Goal: Check status: Check status

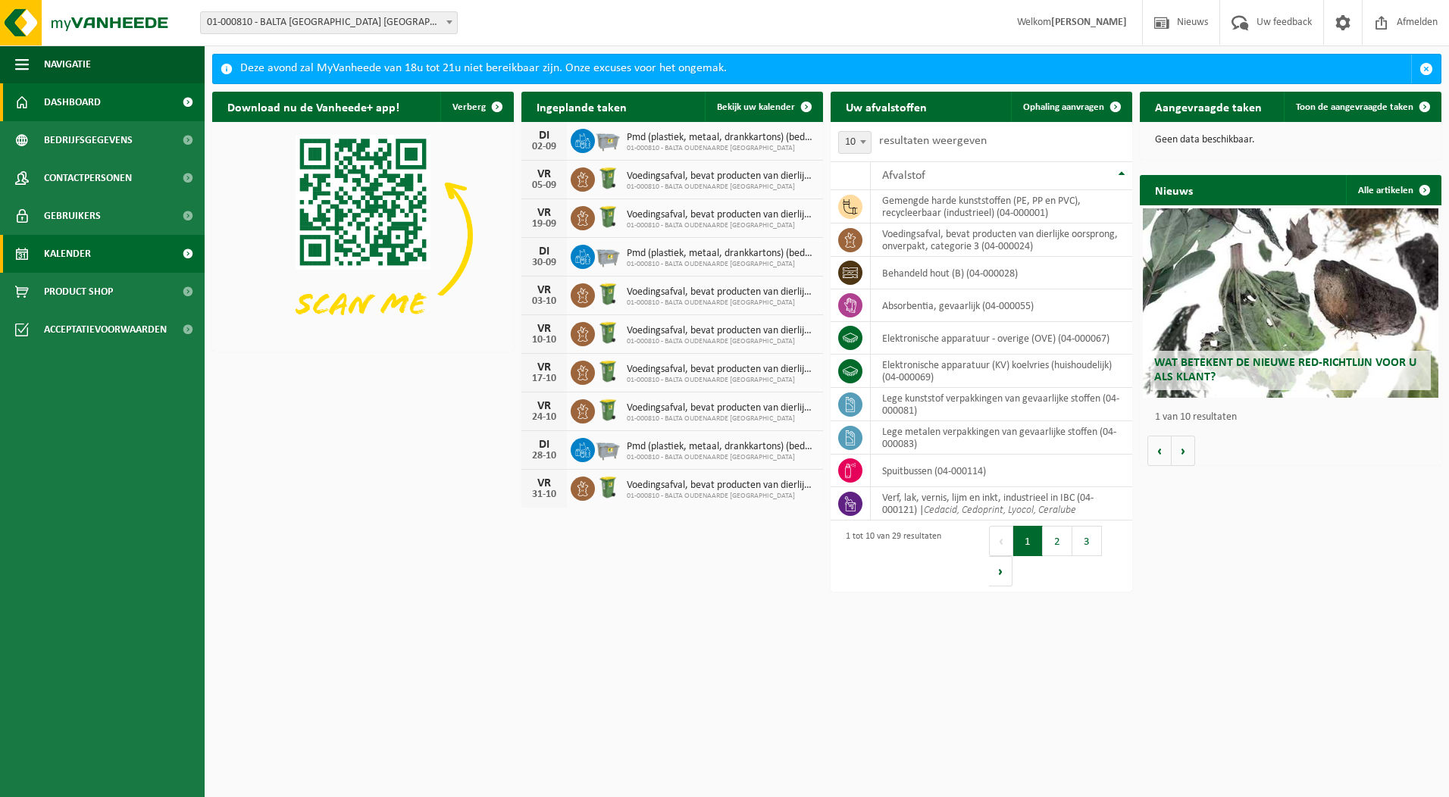
click at [92, 252] on link "Kalender" at bounding box center [102, 254] width 205 height 38
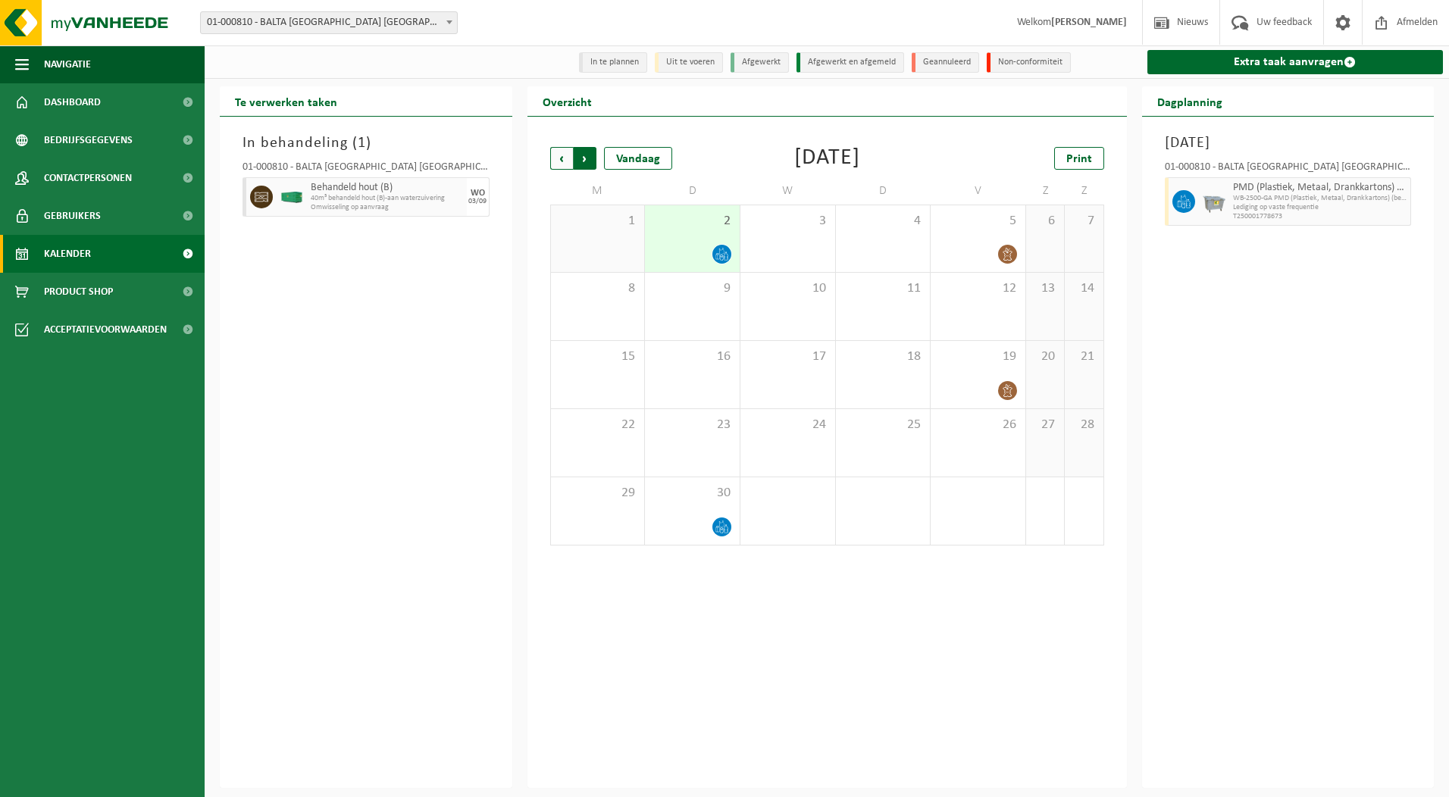
click at [558, 161] on span "Vorige" at bounding box center [561, 158] width 23 height 23
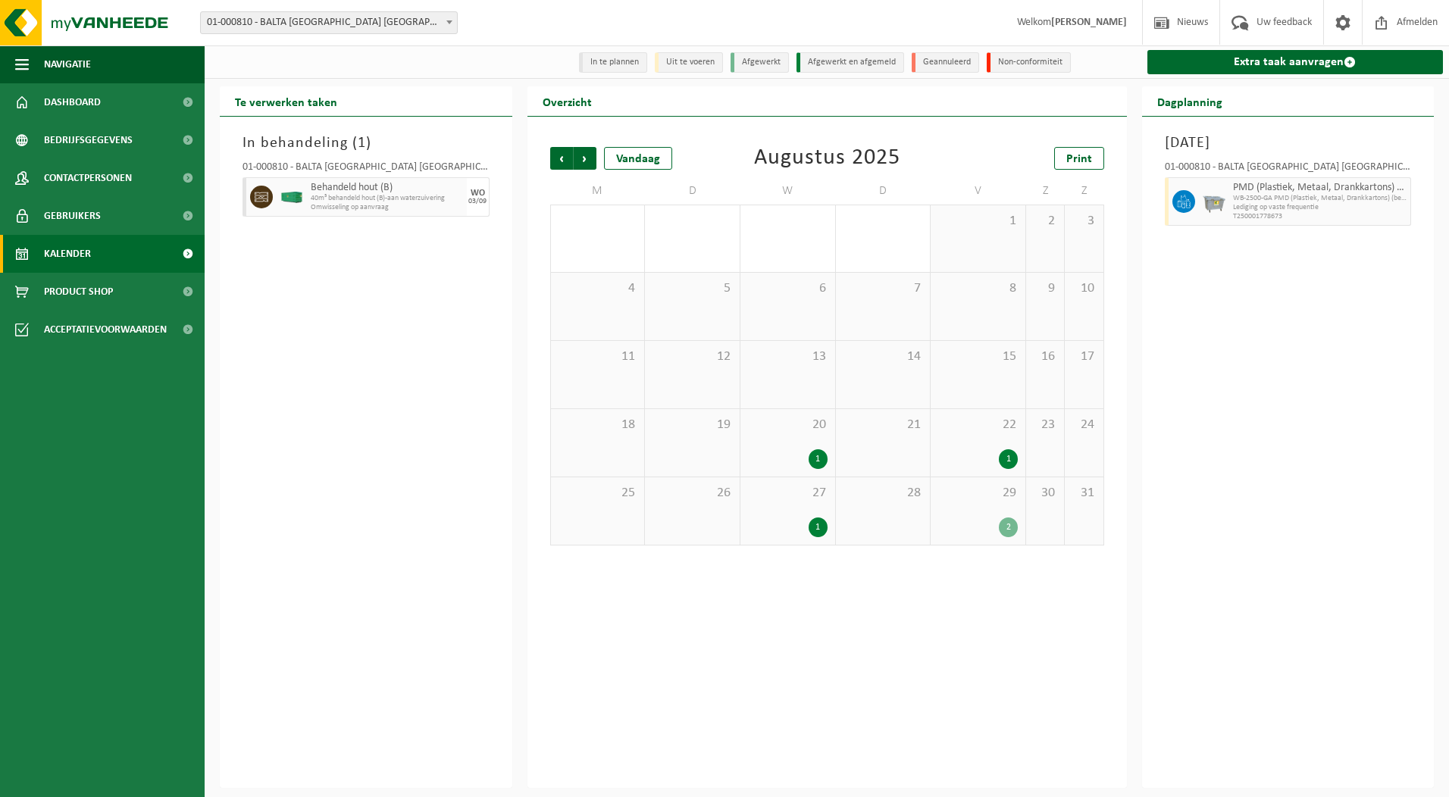
click at [815, 461] on div "1" at bounding box center [817, 459] width 19 height 20
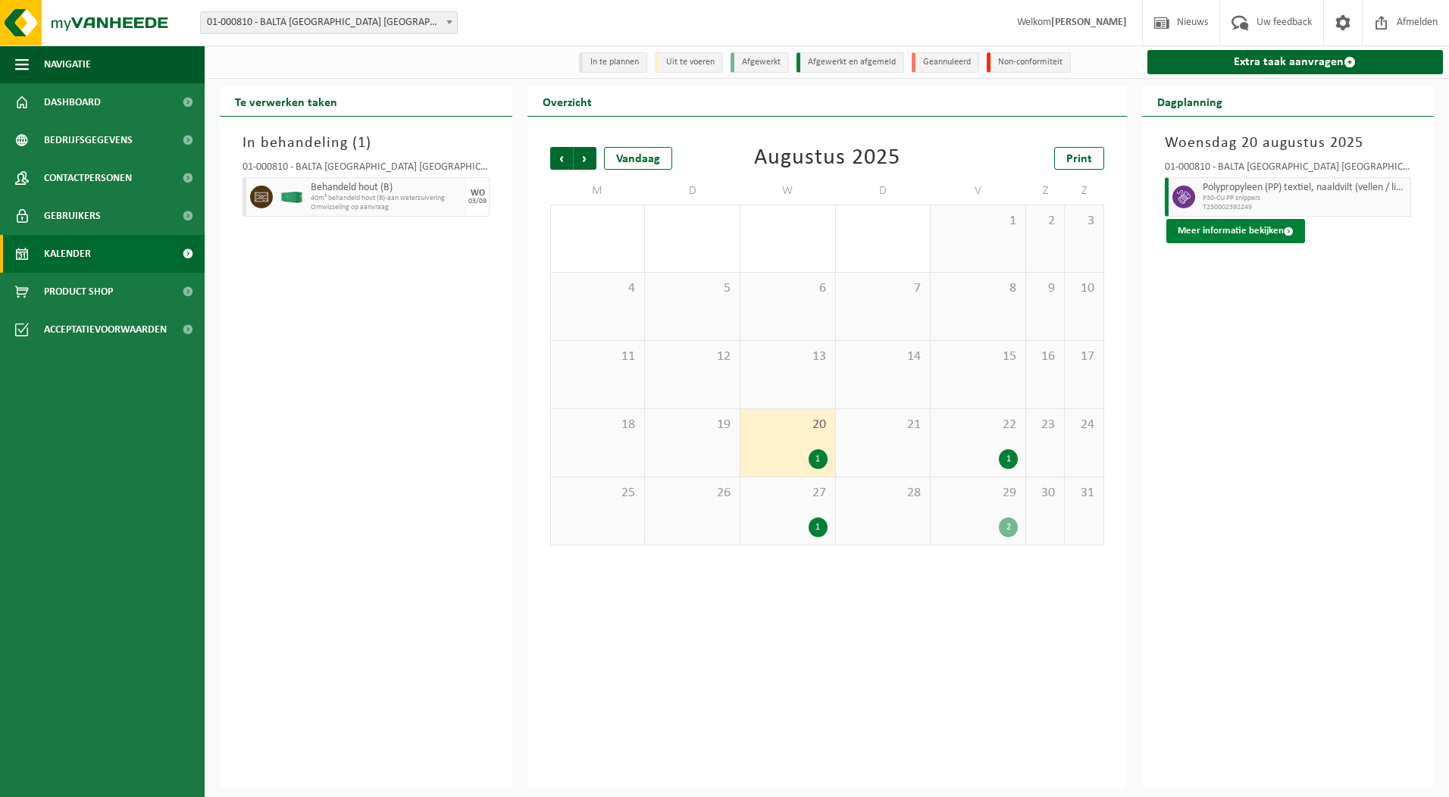
click at [1194, 238] on button "Meer informatie bekijken" at bounding box center [1235, 231] width 139 height 24
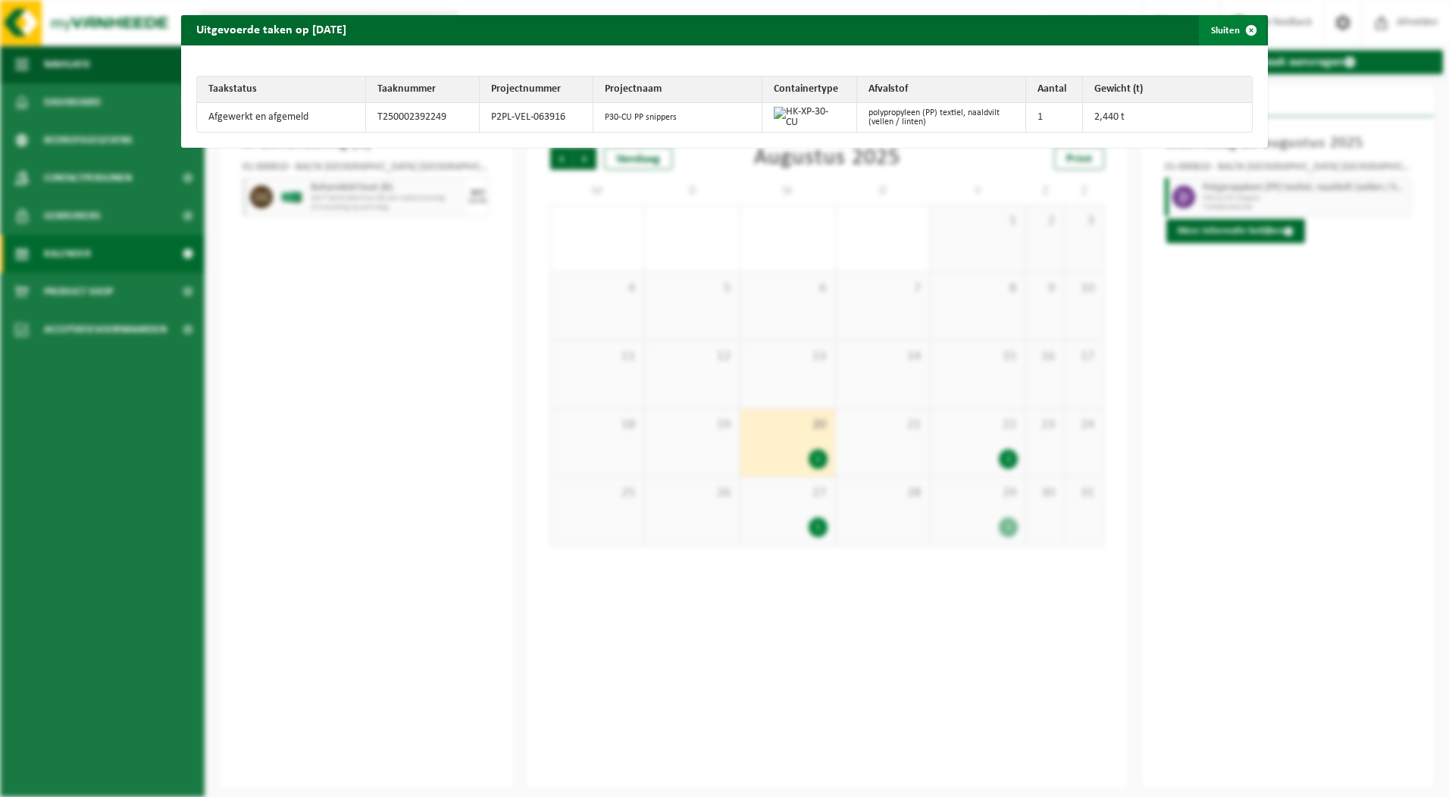
click at [1242, 30] on span "button" at bounding box center [1251, 30] width 30 height 30
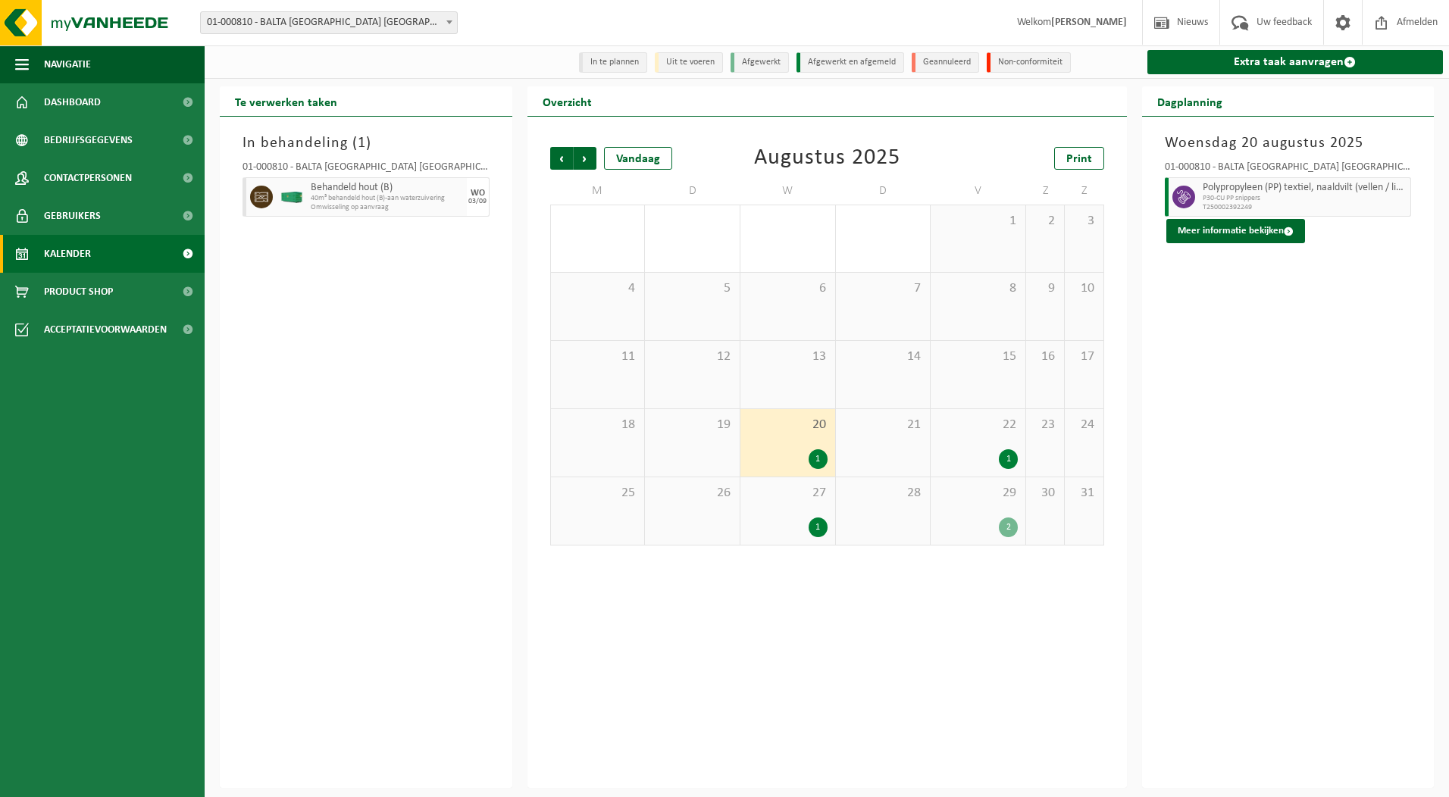
click at [1008, 457] on div "1" at bounding box center [1007, 459] width 19 height 20
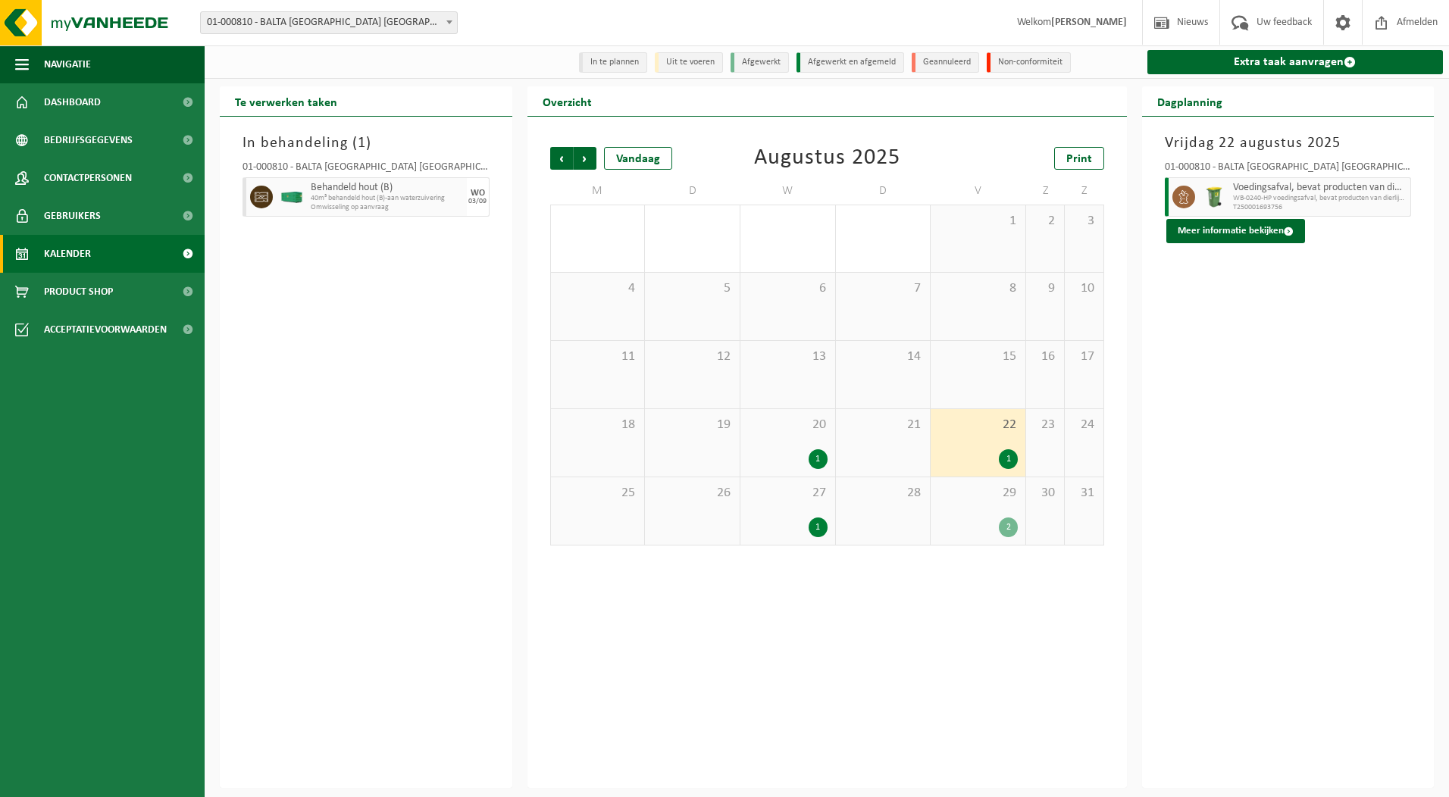
click at [813, 524] on div "1" at bounding box center [817, 527] width 19 height 20
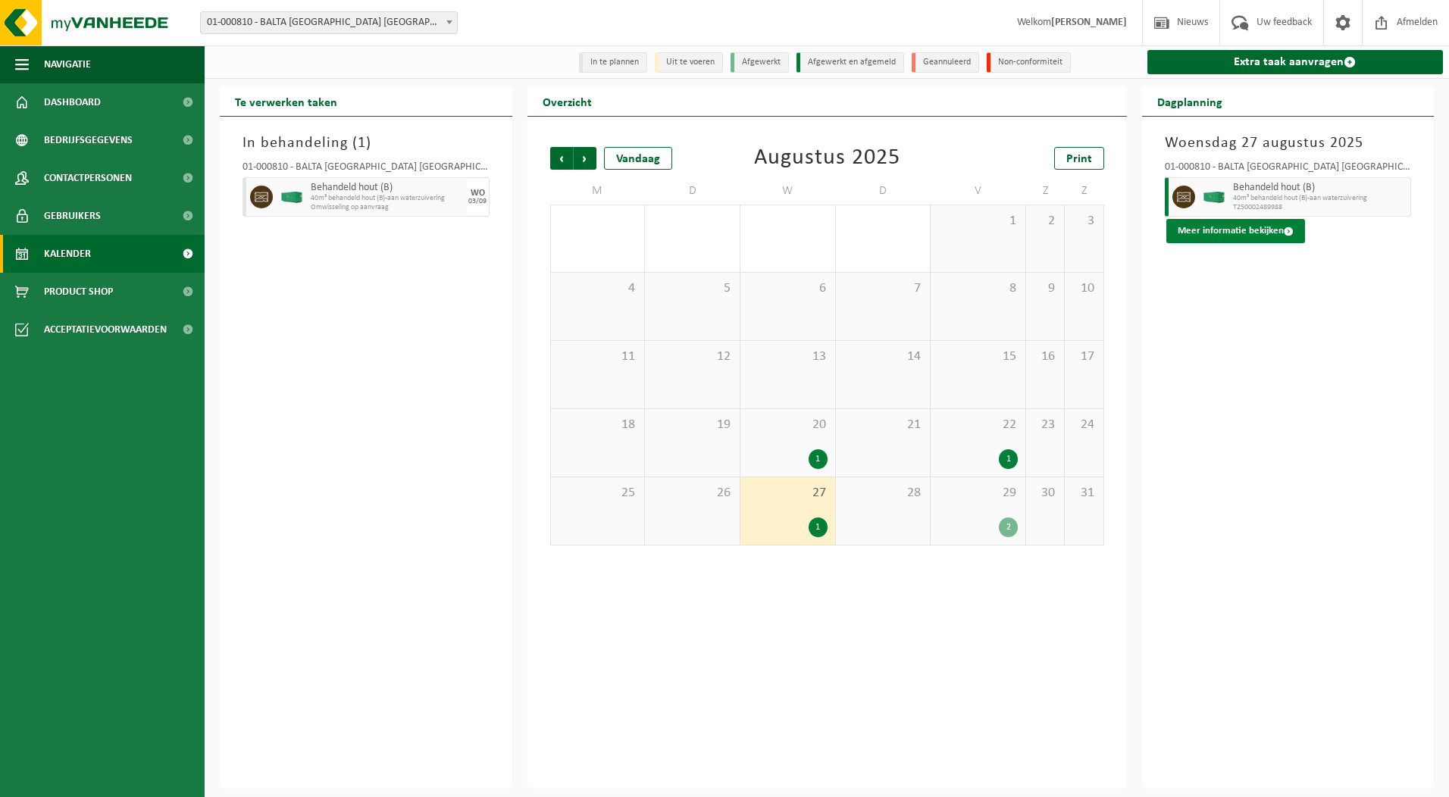
click at [1226, 233] on button "Meer informatie bekijken" at bounding box center [1235, 231] width 139 height 24
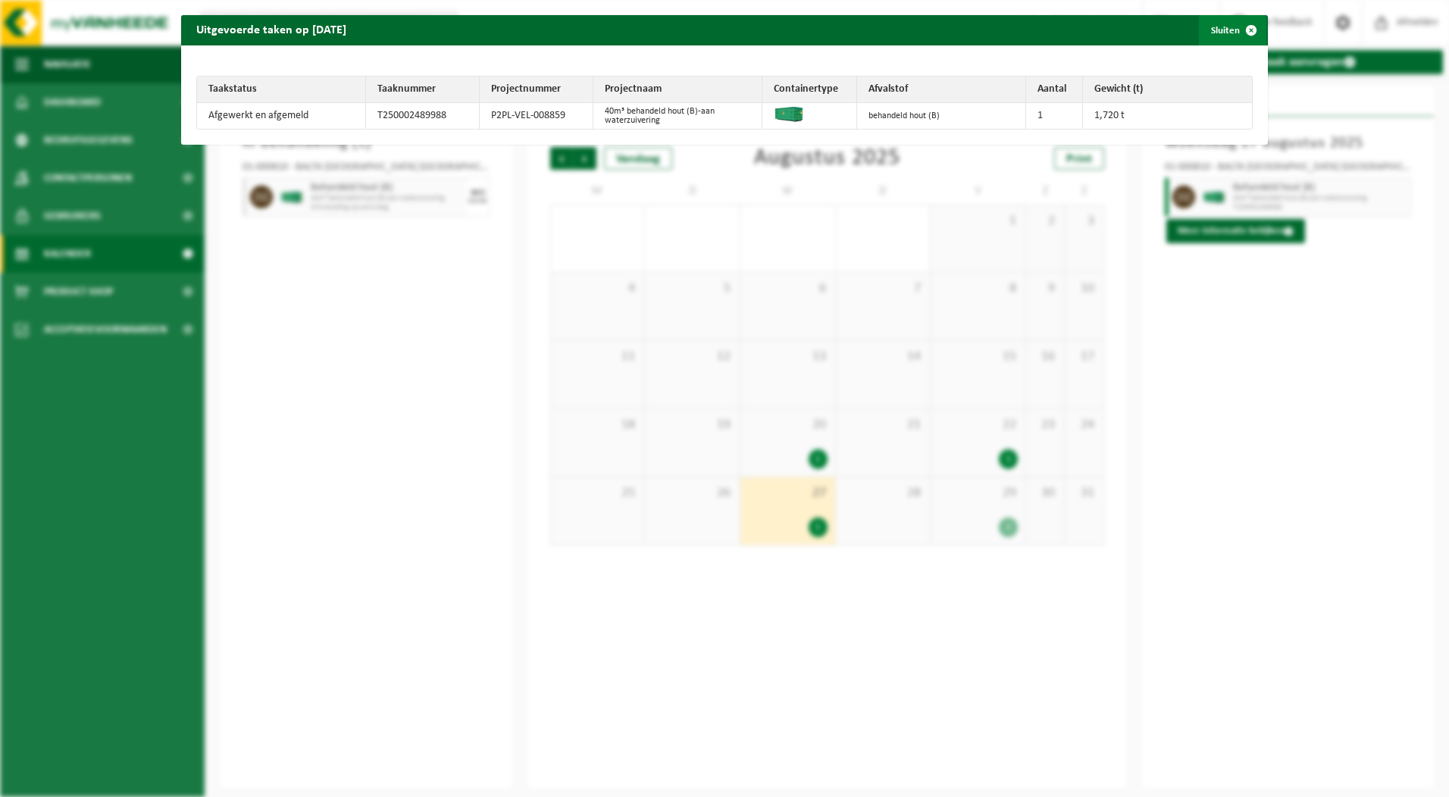
click at [1241, 30] on span "button" at bounding box center [1251, 30] width 30 height 30
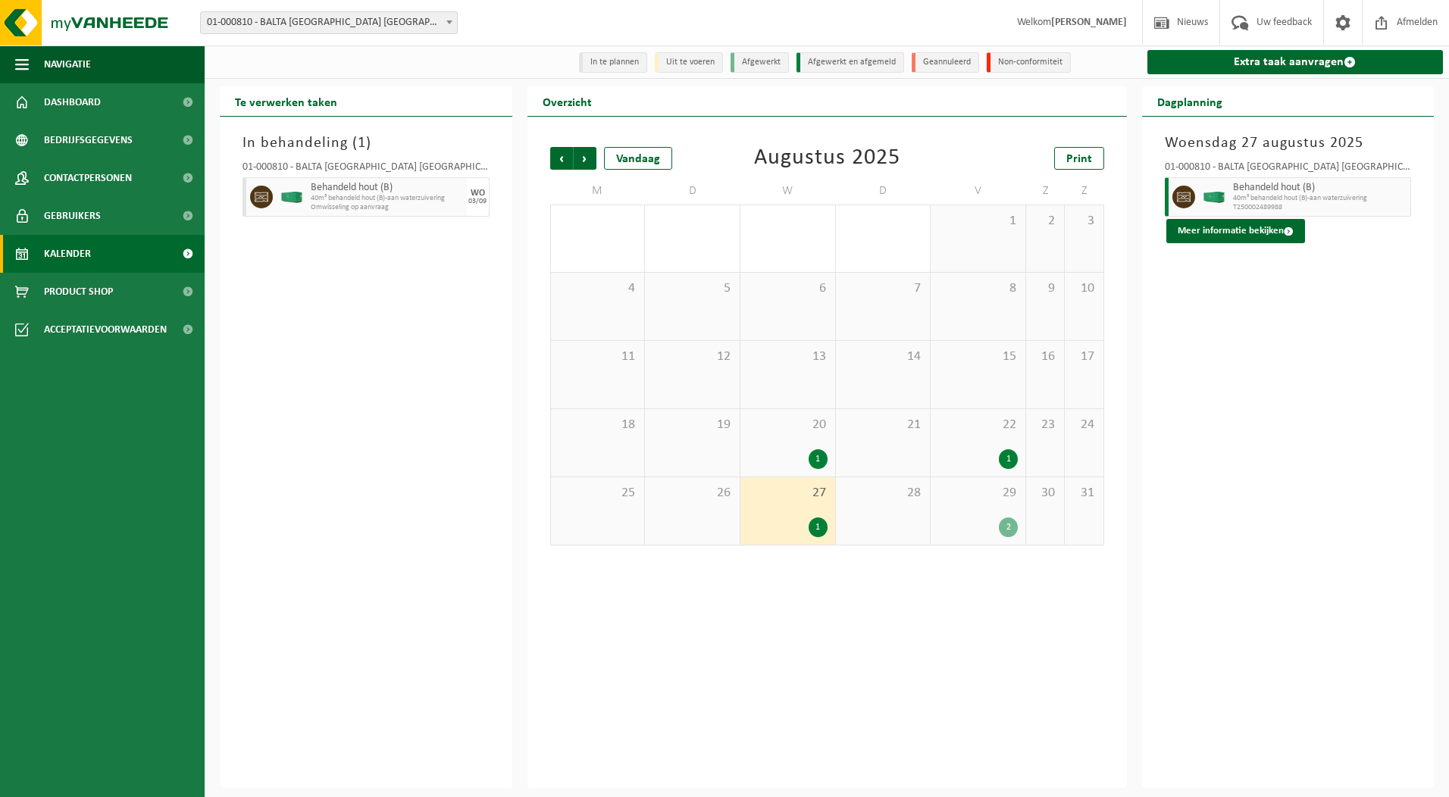
click at [1009, 528] on div "2" at bounding box center [1007, 527] width 19 height 20
